Goal: Navigation & Orientation: Find specific page/section

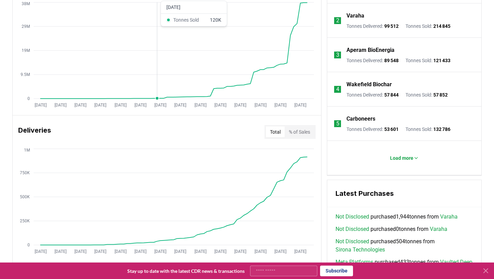
scroll to position [604, 0]
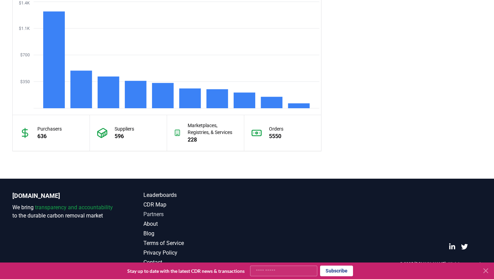
click at [161, 214] on link "Partners" at bounding box center [195, 214] width 104 height 8
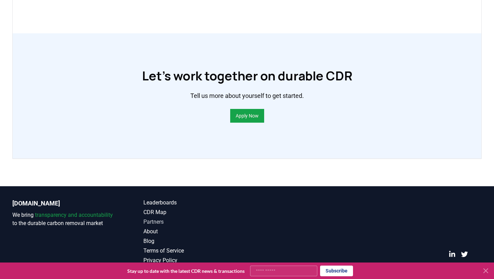
scroll to position [506, 0]
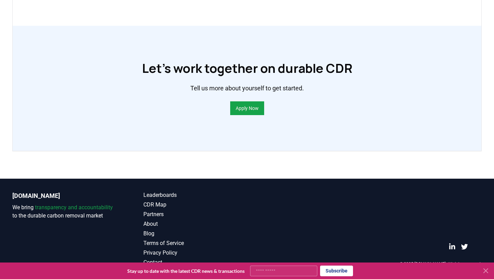
click at [487, 272] on icon at bounding box center [486, 270] width 8 height 8
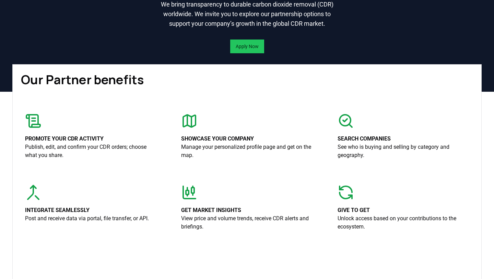
scroll to position [0, 0]
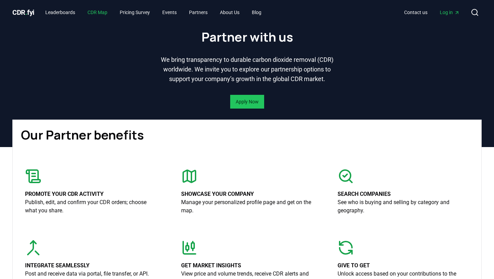
click at [104, 14] on link "CDR Map" at bounding box center [97, 12] width 31 height 12
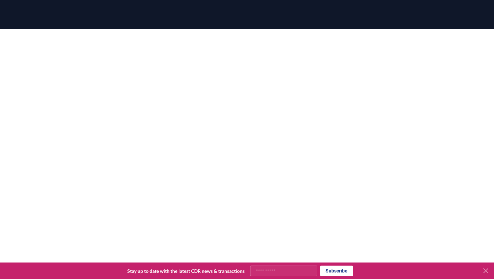
scroll to position [74, 0]
